Goal: Task Accomplishment & Management: Manage account settings

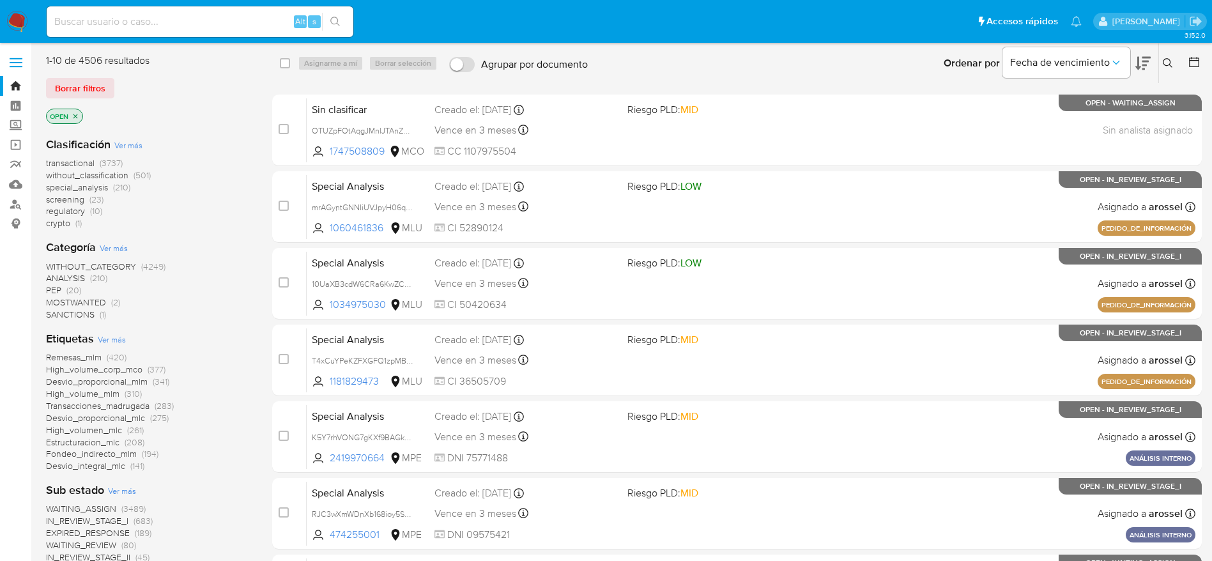
click at [79, 204] on span "regulatory" at bounding box center [65, 210] width 39 height 13
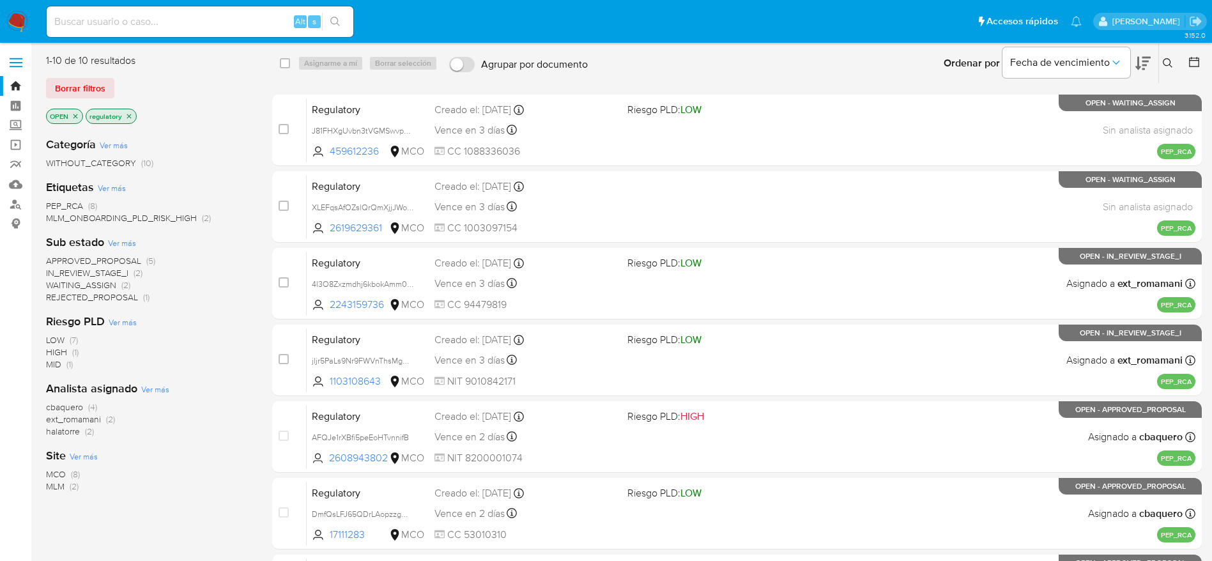
click at [79, 280] on span "WAITING_ASSIGN" at bounding box center [81, 285] width 70 height 13
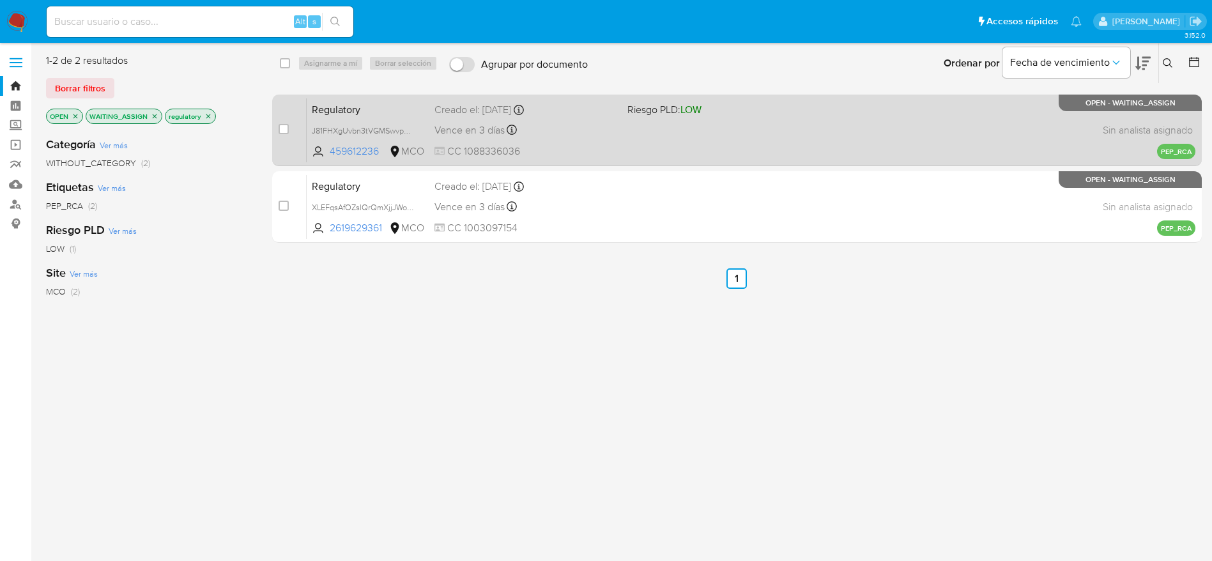
click at [576, 146] on span "CC 1088336036" at bounding box center [525, 151] width 183 height 14
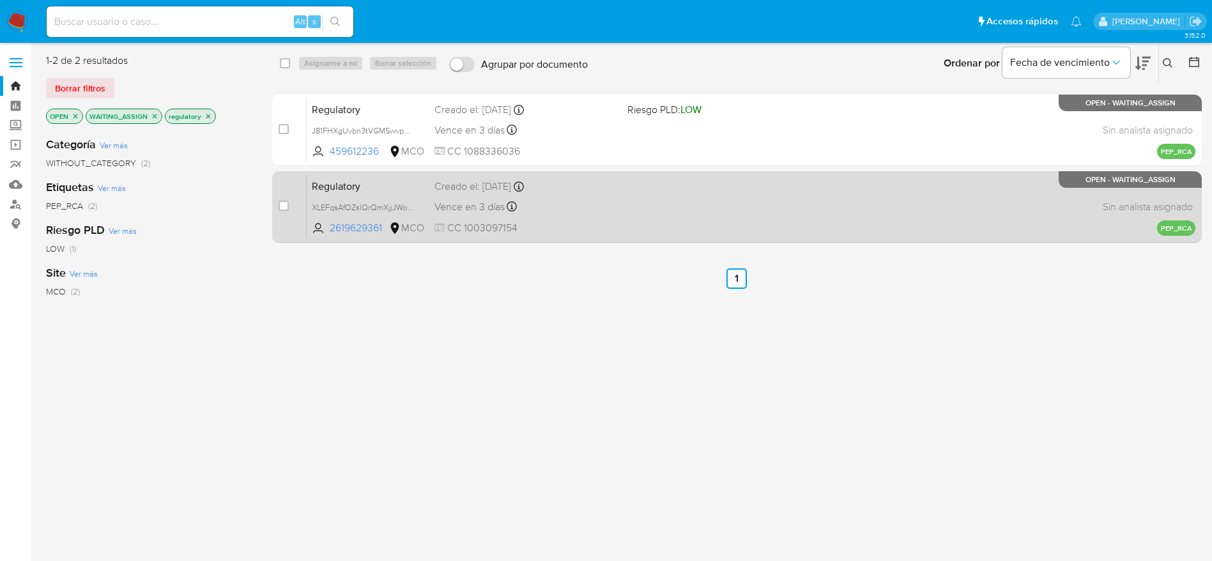
click at [545, 211] on div "Vence en 3 días Vence el 15/08/2025 12:41:36" at bounding box center [525, 206] width 183 height 17
click at [288, 207] on div "case-item-checkbox No es posible asignar el caso" at bounding box center [293, 206] width 28 height 65
click at [282, 207] on input "checkbox" at bounding box center [284, 206] width 10 height 10
checkbox input "true"
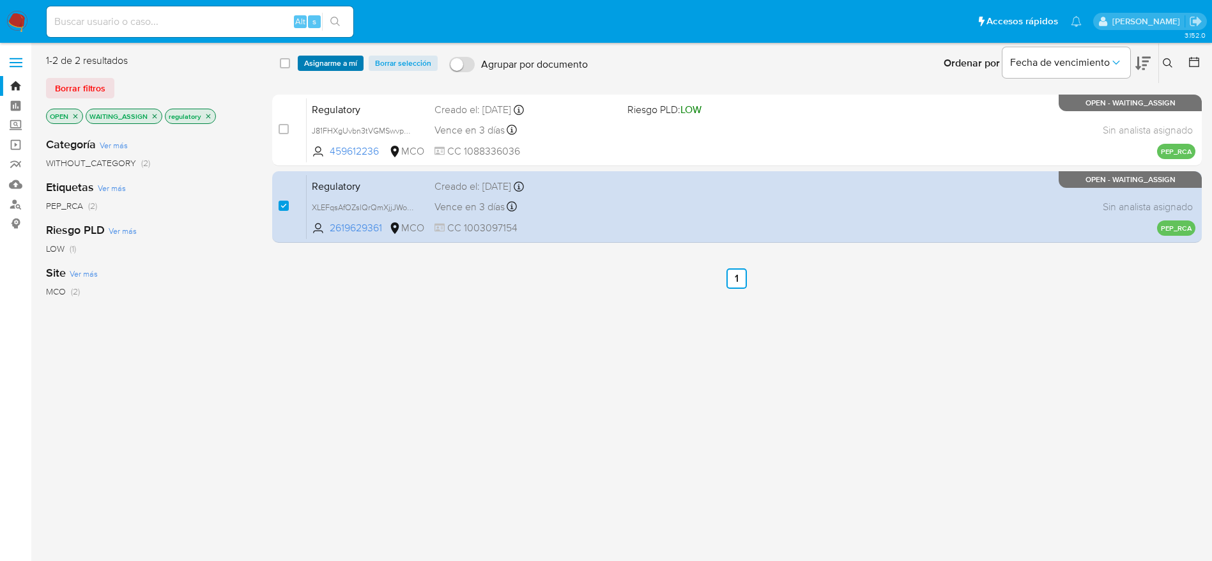
click at [346, 60] on span "Asignarme a mí" at bounding box center [330, 63] width 53 height 13
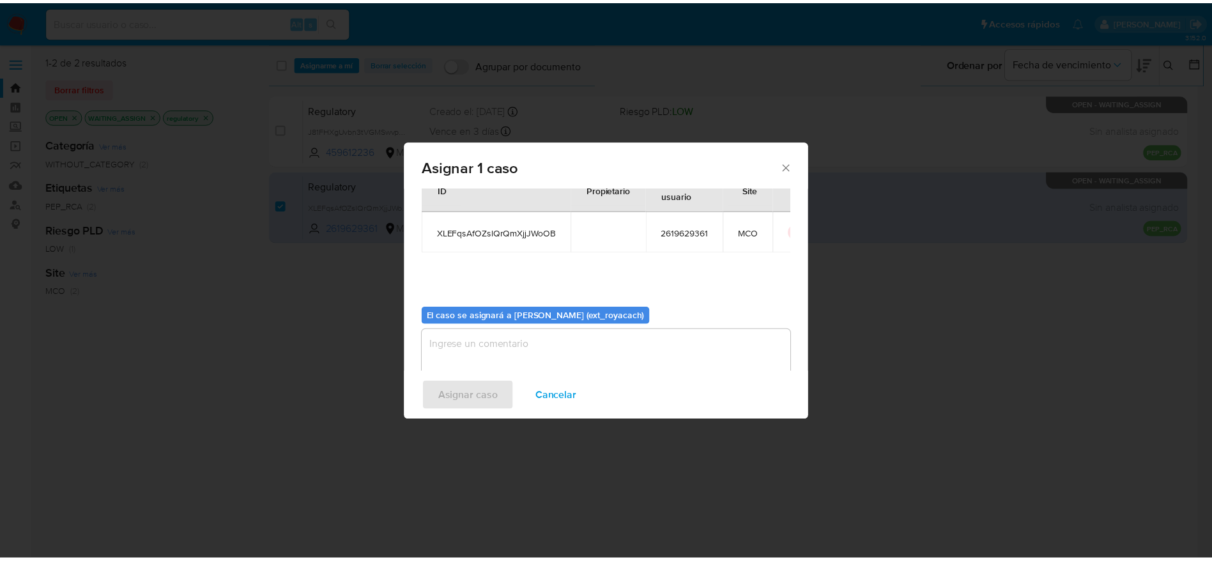
scroll to position [66, 0]
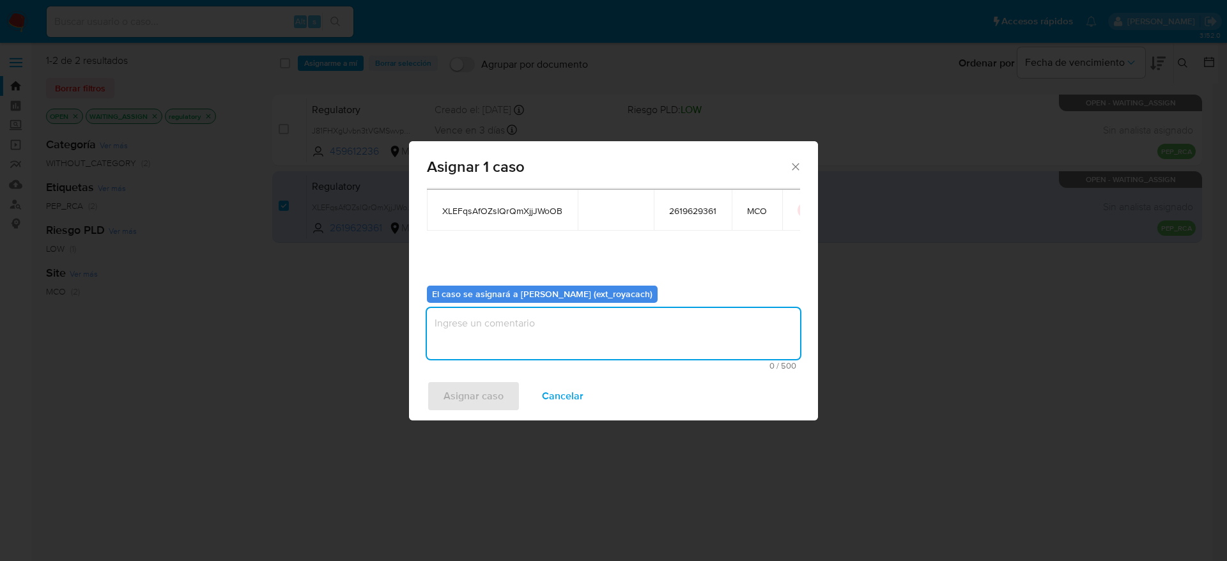
click at [493, 337] on textarea "assign-modal" at bounding box center [613, 333] width 373 height 51
type textarea "ANALISIS"
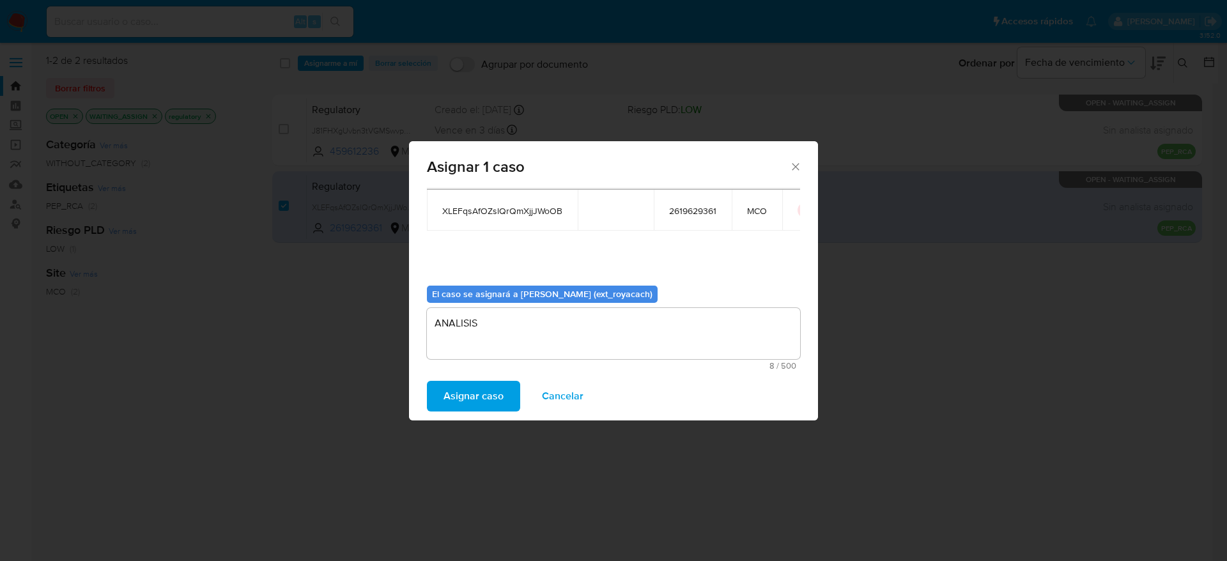
click at [427, 381] on button "Asignar caso" at bounding box center [473, 396] width 93 height 31
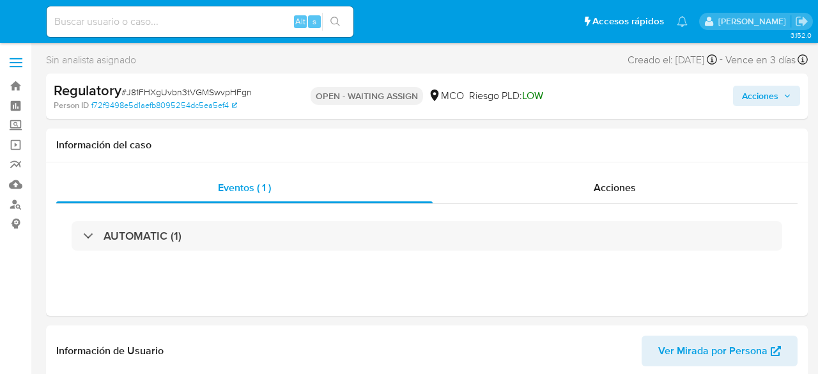
select select "10"
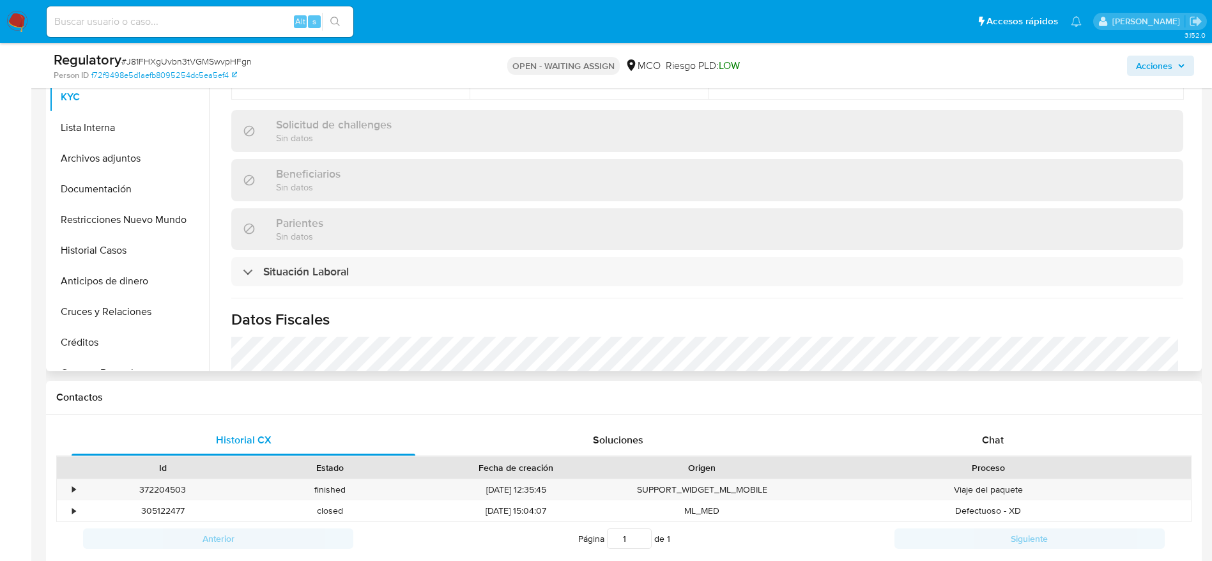
scroll to position [575, 0]
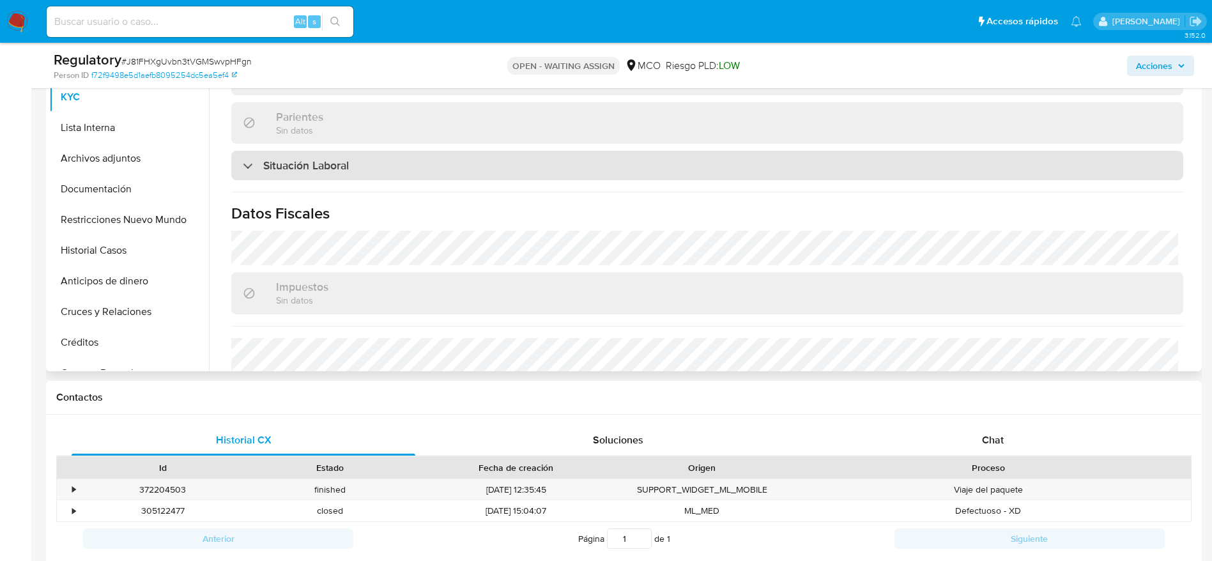
click at [390, 159] on div "Situación Laboral" at bounding box center [707, 165] width 952 height 29
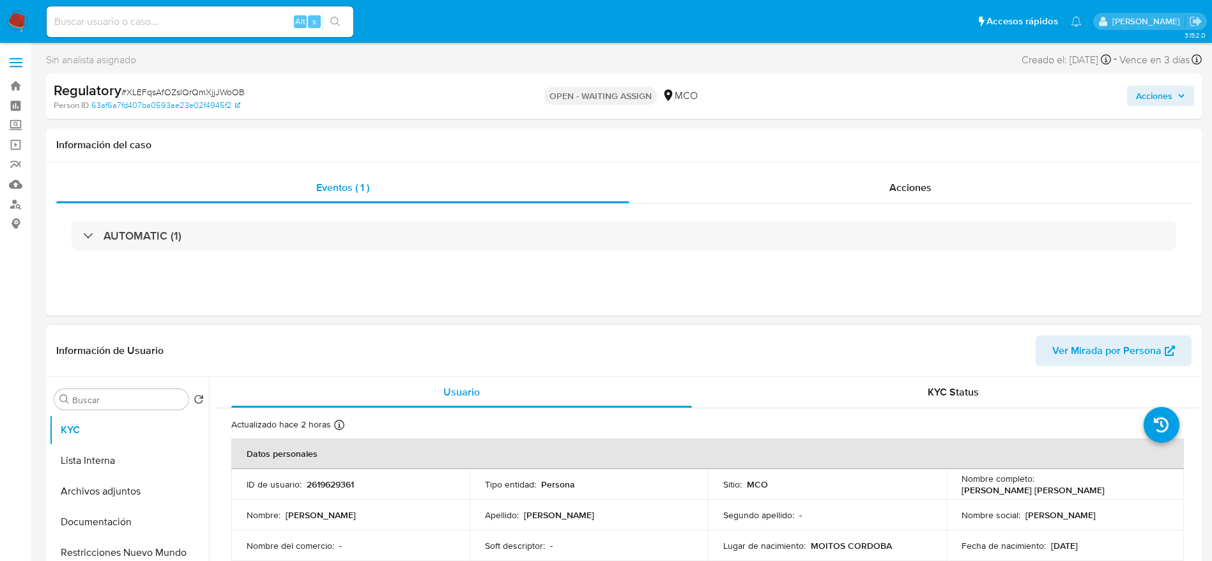
select select "10"
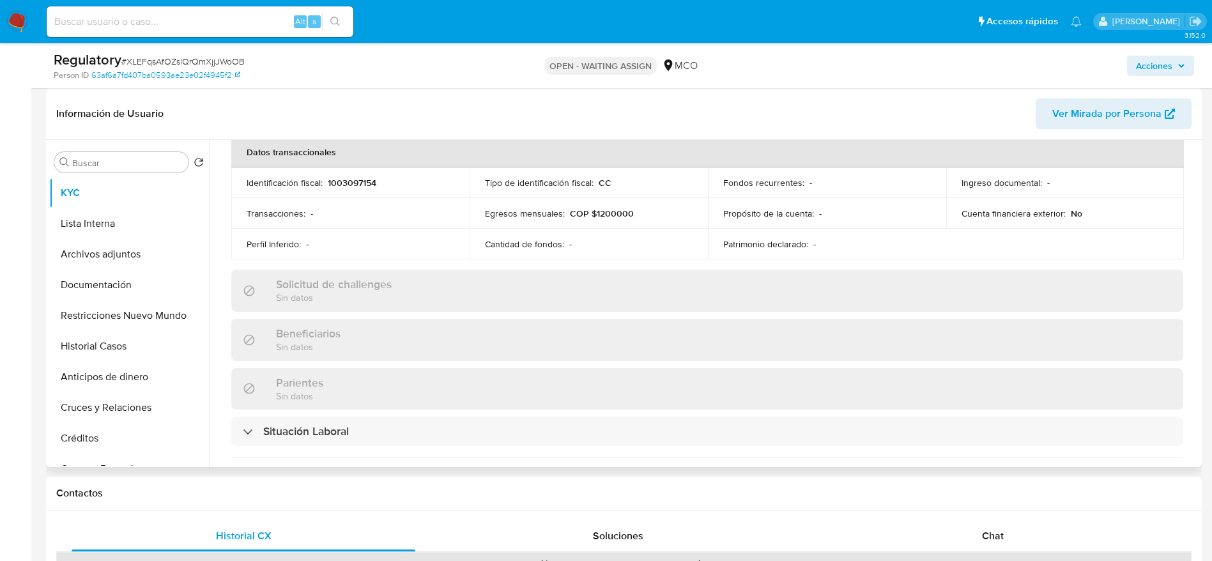
scroll to position [479, 0]
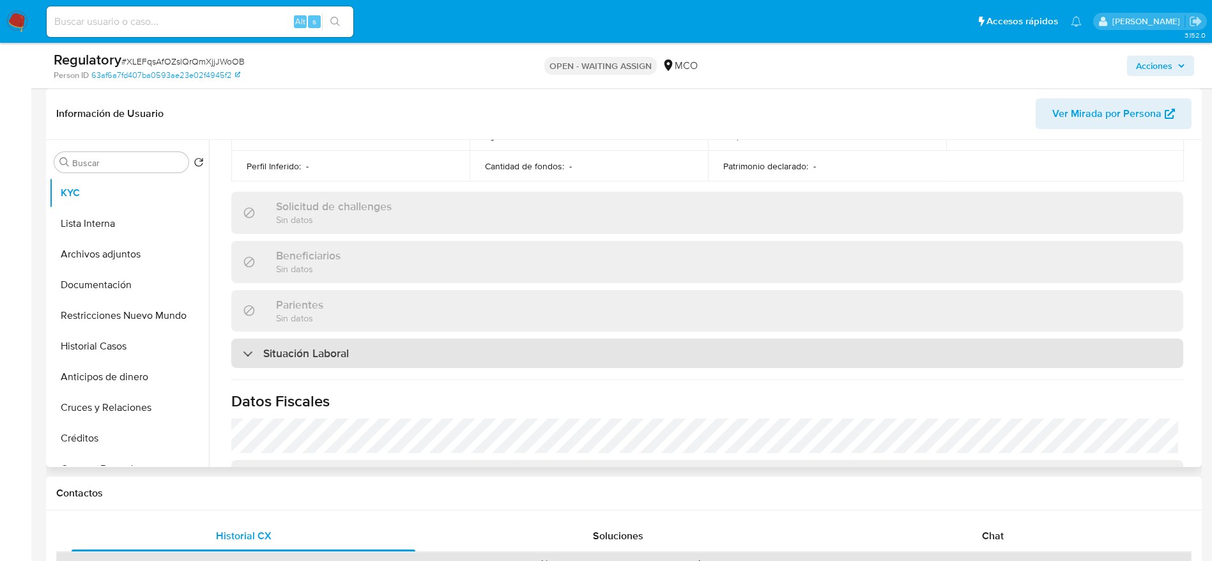
click at [314, 360] on h3 "Situación Laboral" at bounding box center [306, 353] width 86 height 14
